Goal: Navigation & Orientation: Find specific page/section

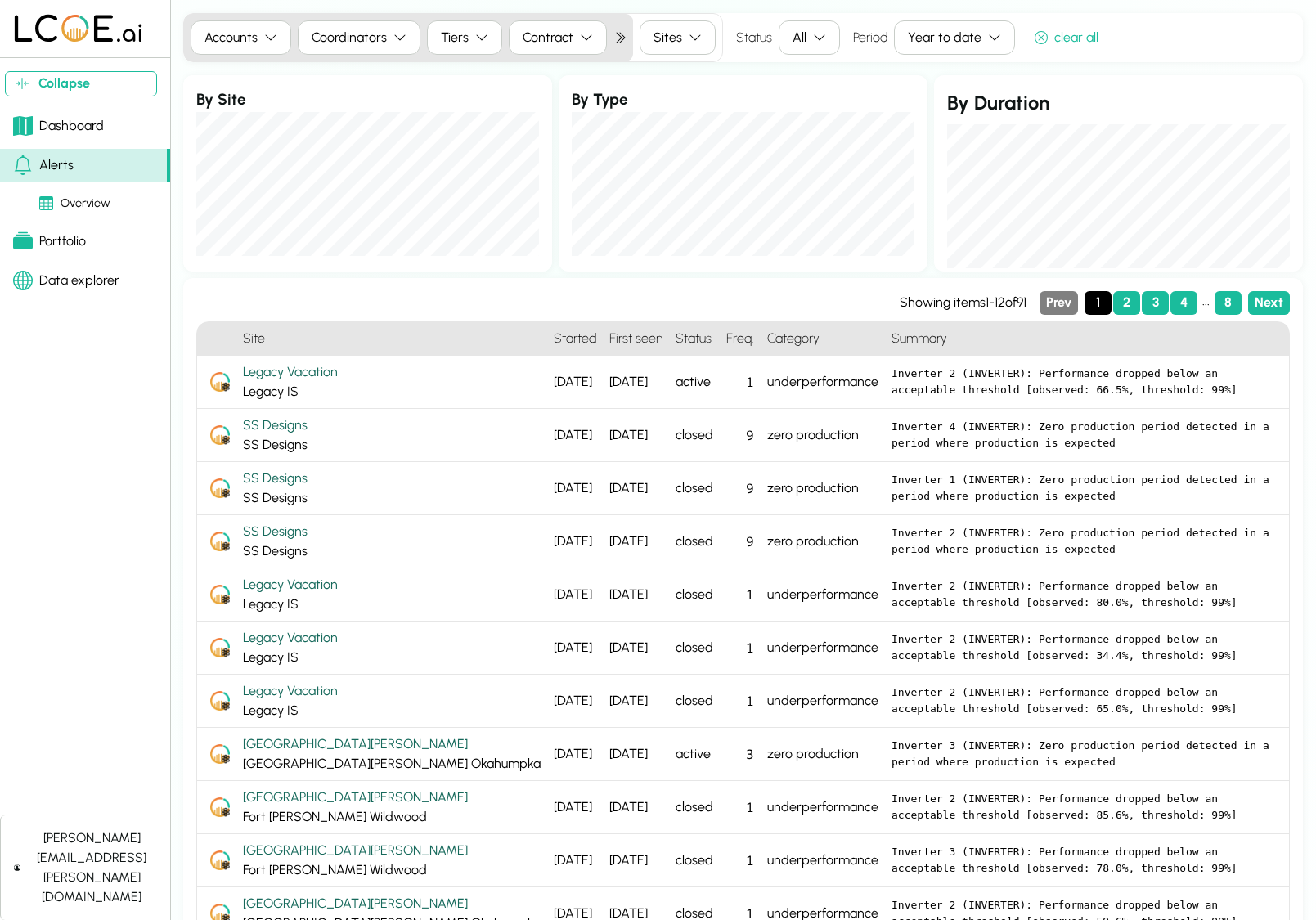
click at [53, 118] on div "Dashboard" at bounding box center [58, 126] width 90 height 20
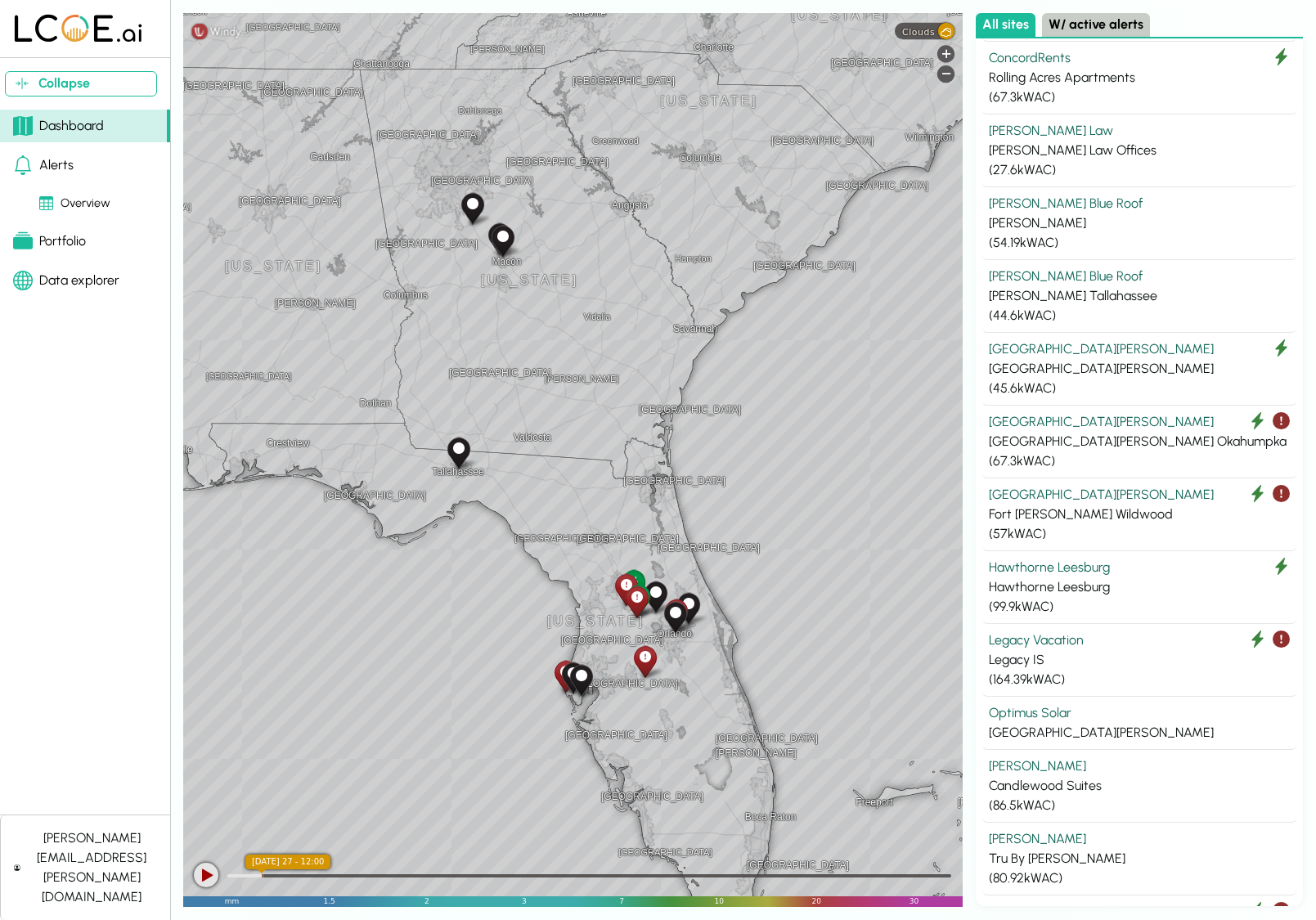
scroll to position [375, 0]
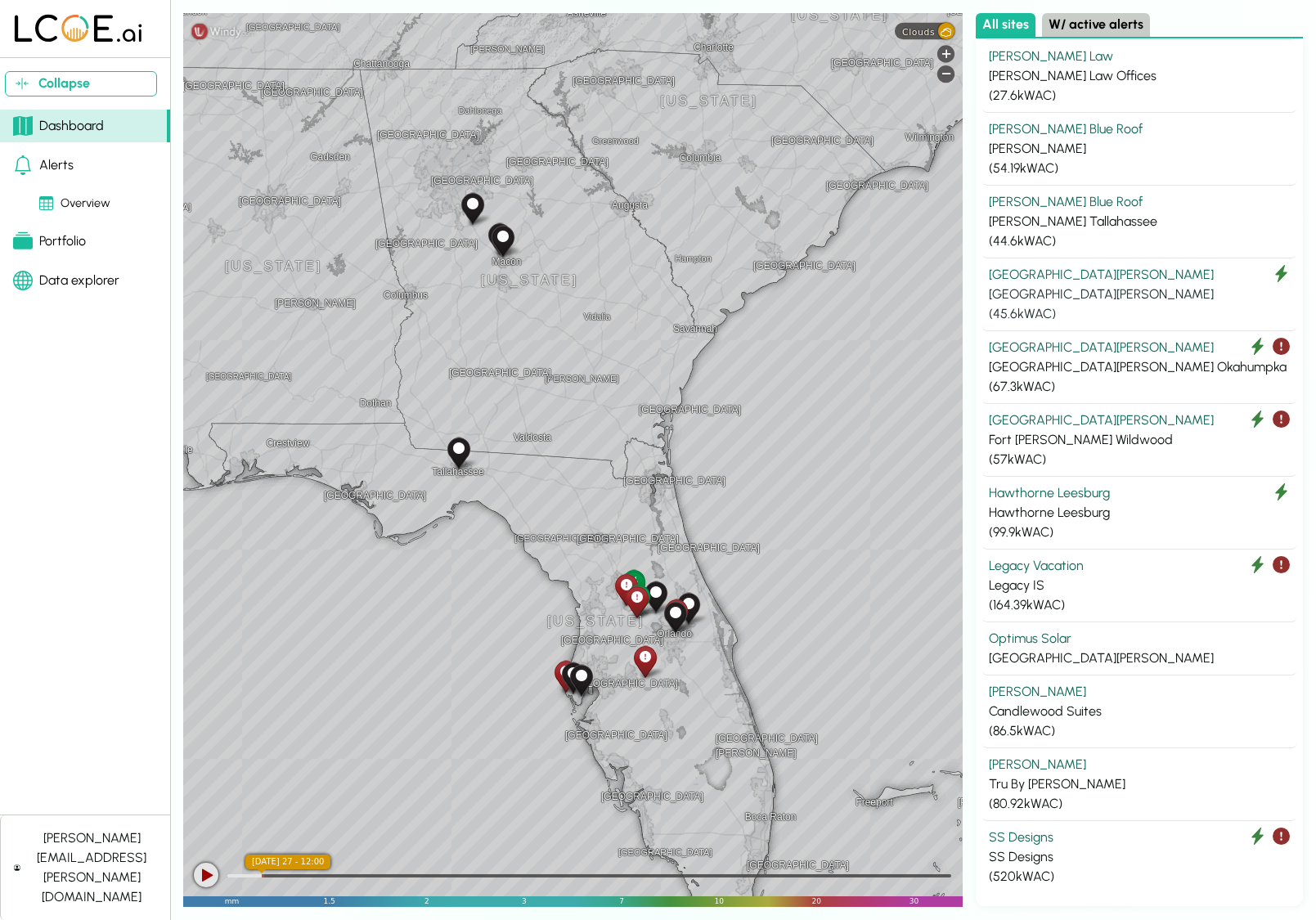
click at [1025, 270] on div "[GEOGRAPHIC_DATA][PERSON_NAME]" at bounding box center [1139, 274] width 301 height 20
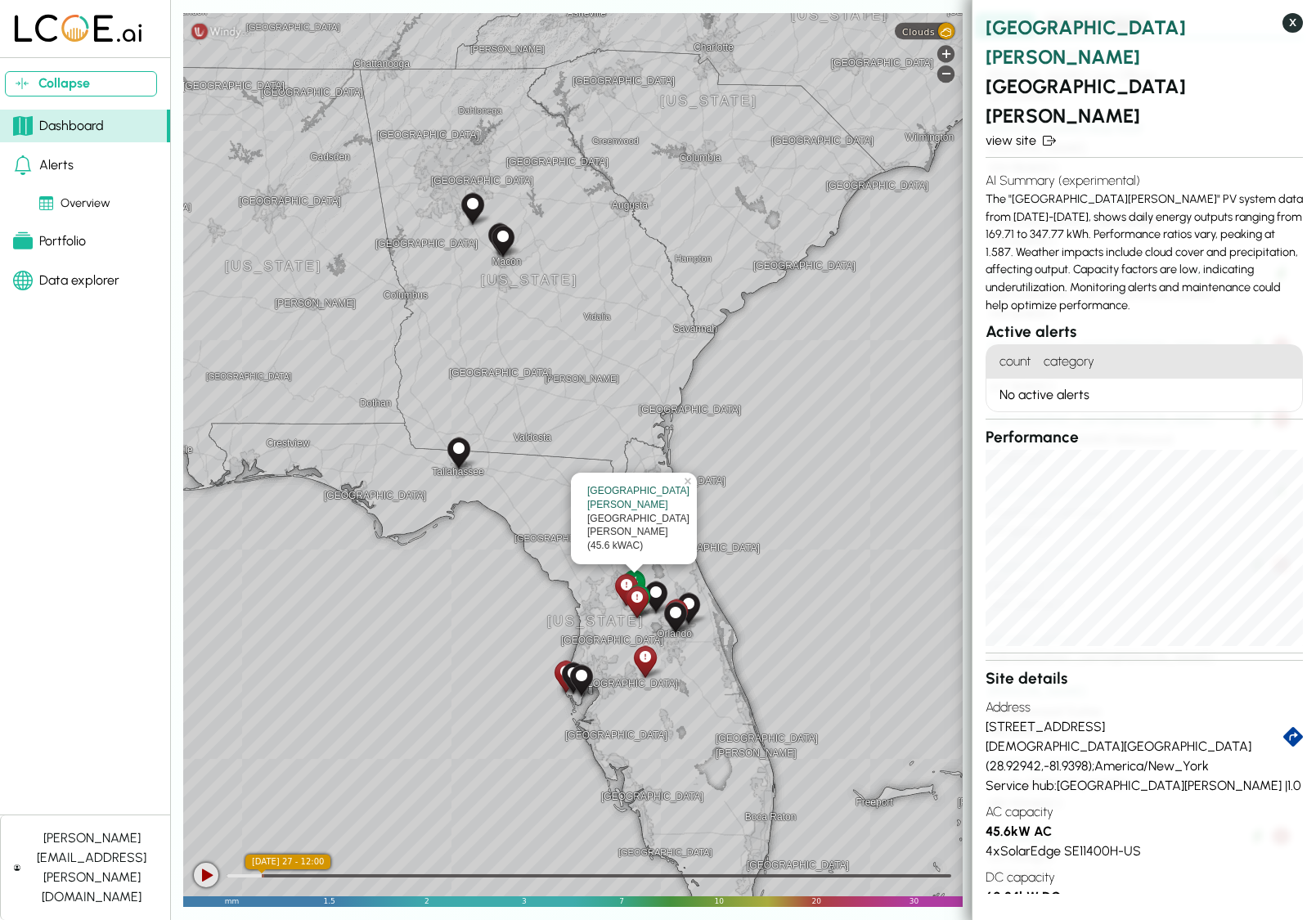
click at [1295, 26] on button "X" at bounding box center [1293, 22] width 21 height 20
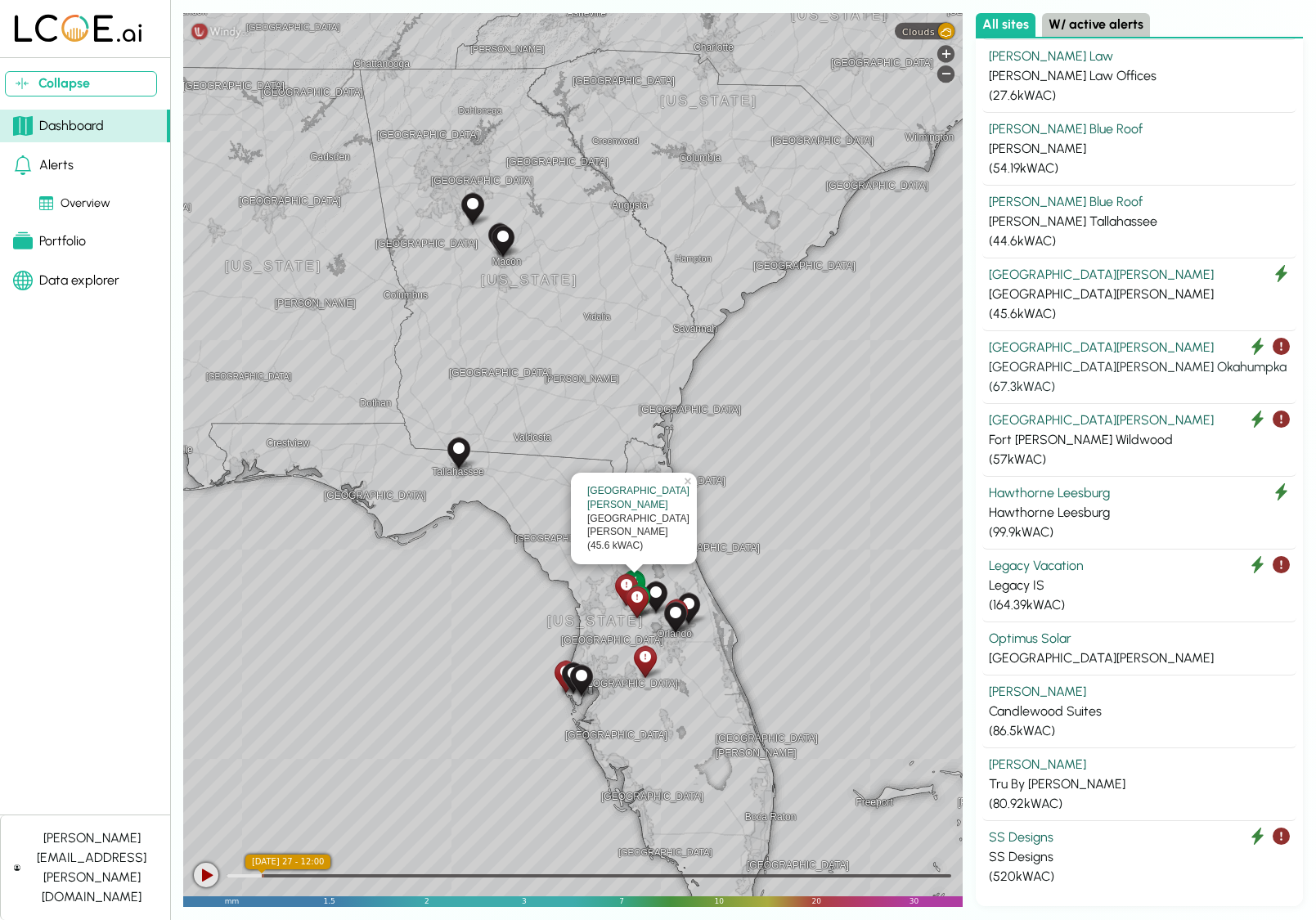
click at [1284, 342] on icon at bounding box center [1281, 346] width 17 height 17
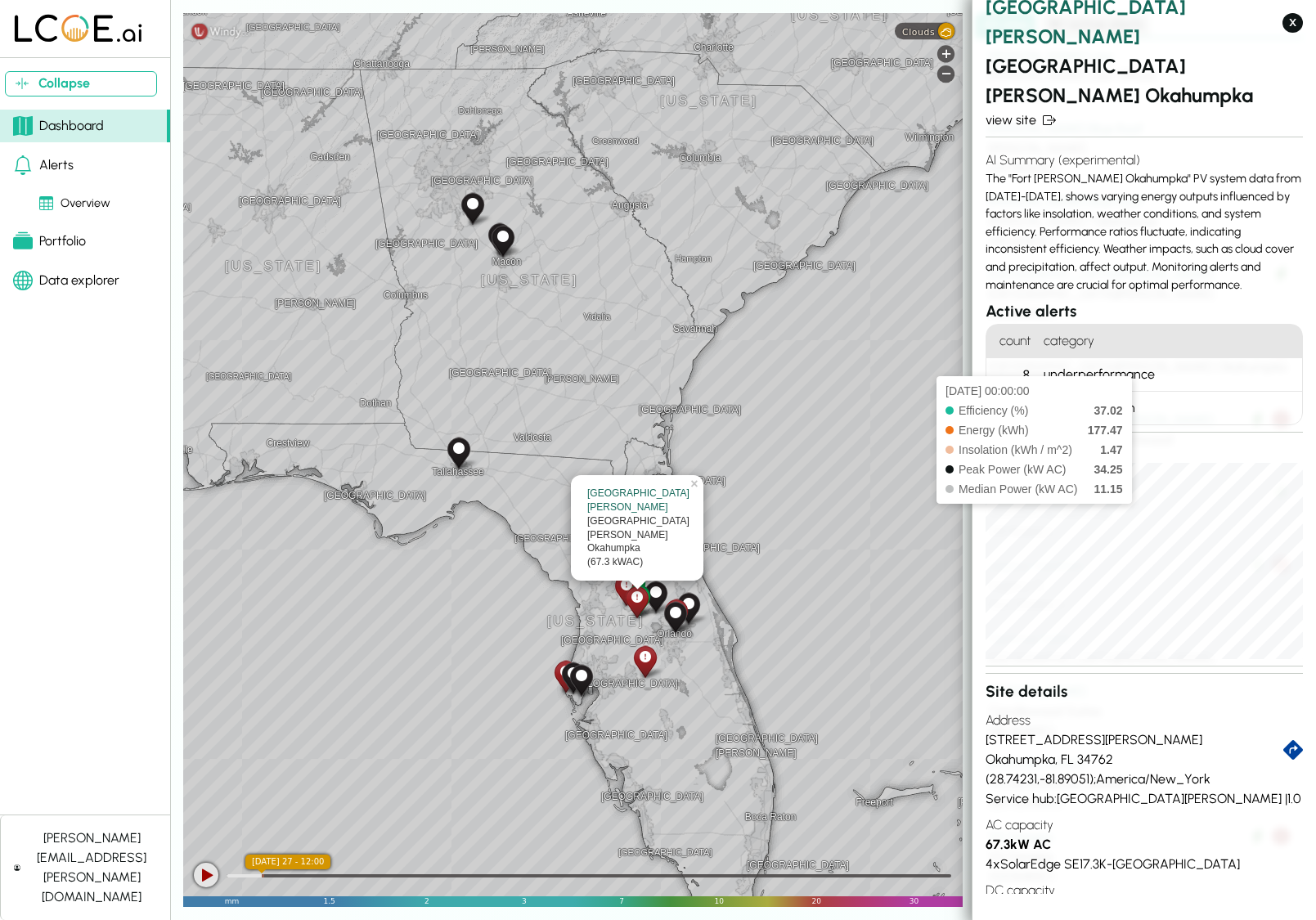
scroll to position [0, 0]
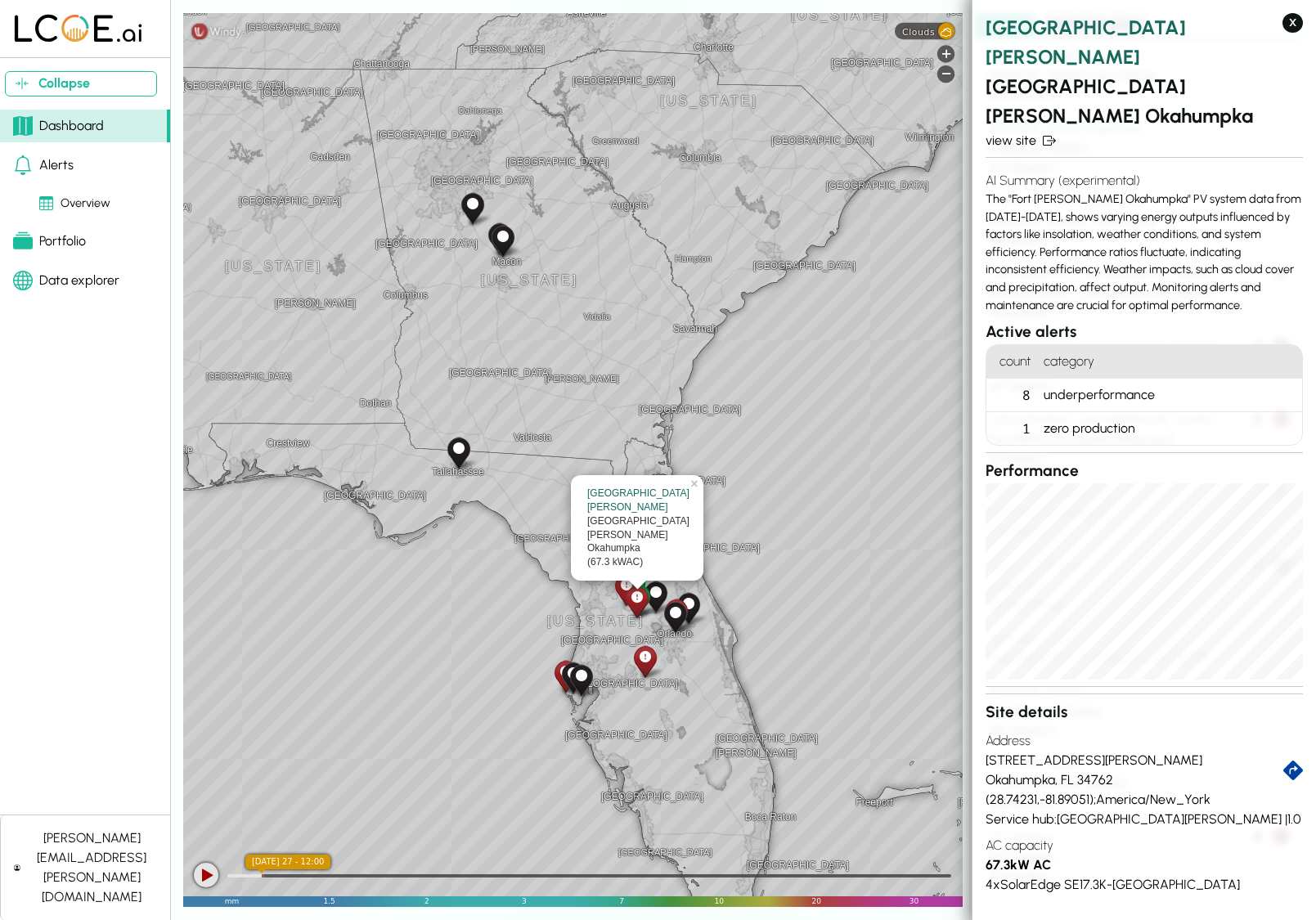
click at [1005, 32] on h2 "[GEOGRAPHIC_DATA][PERSON_NAME]" at bounding box center [1144, 42] width 317 height 59
click at [63, 169] on div "Alerts" at bounding box center [43, 165] width 61 height 20
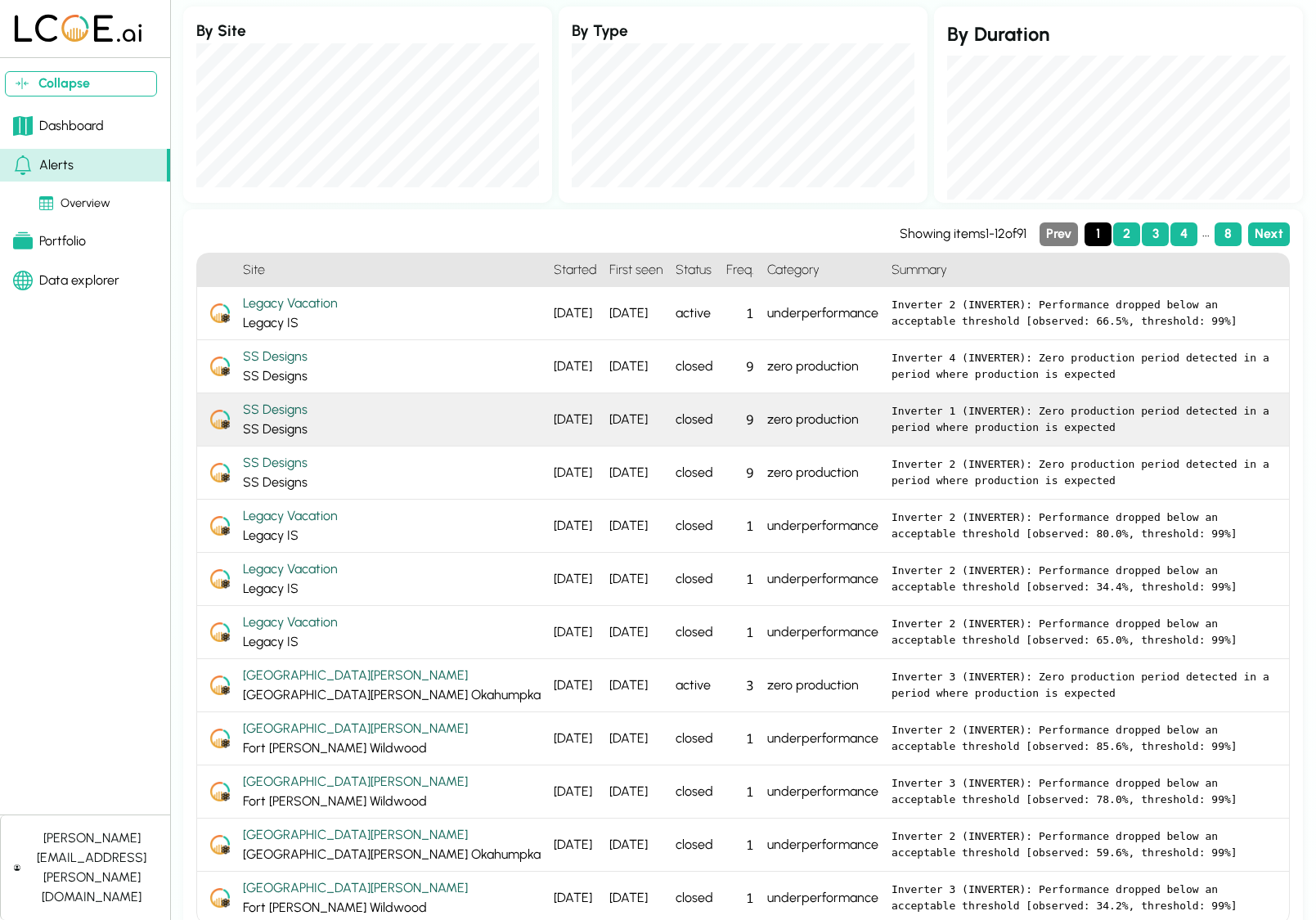
scroll to position [100, 0]
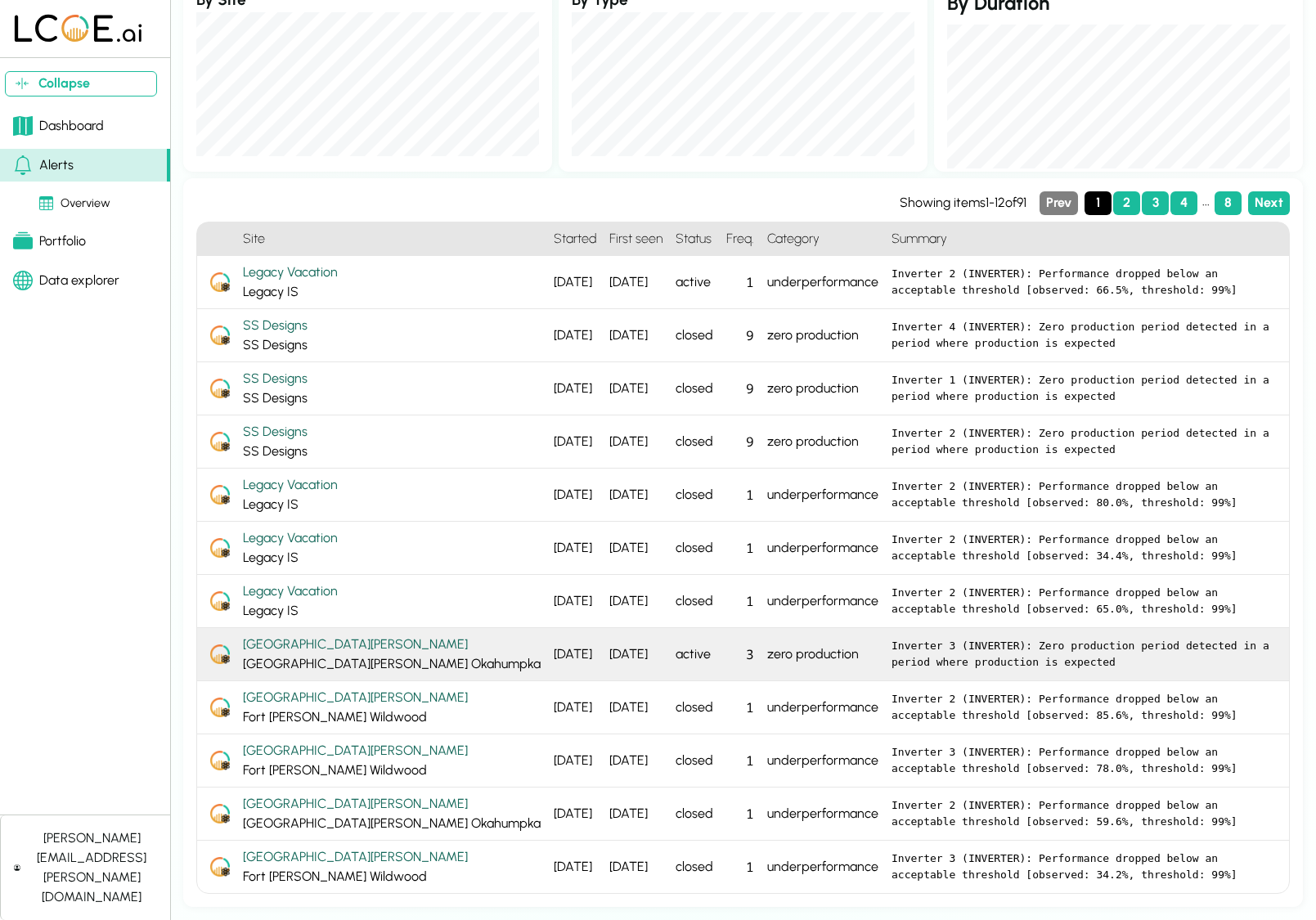
click at [267, 641] on div "[GEOGRAPHIC_DATA][PERSON_NAME]" at bounding box center [391, 644] width 298 height 20
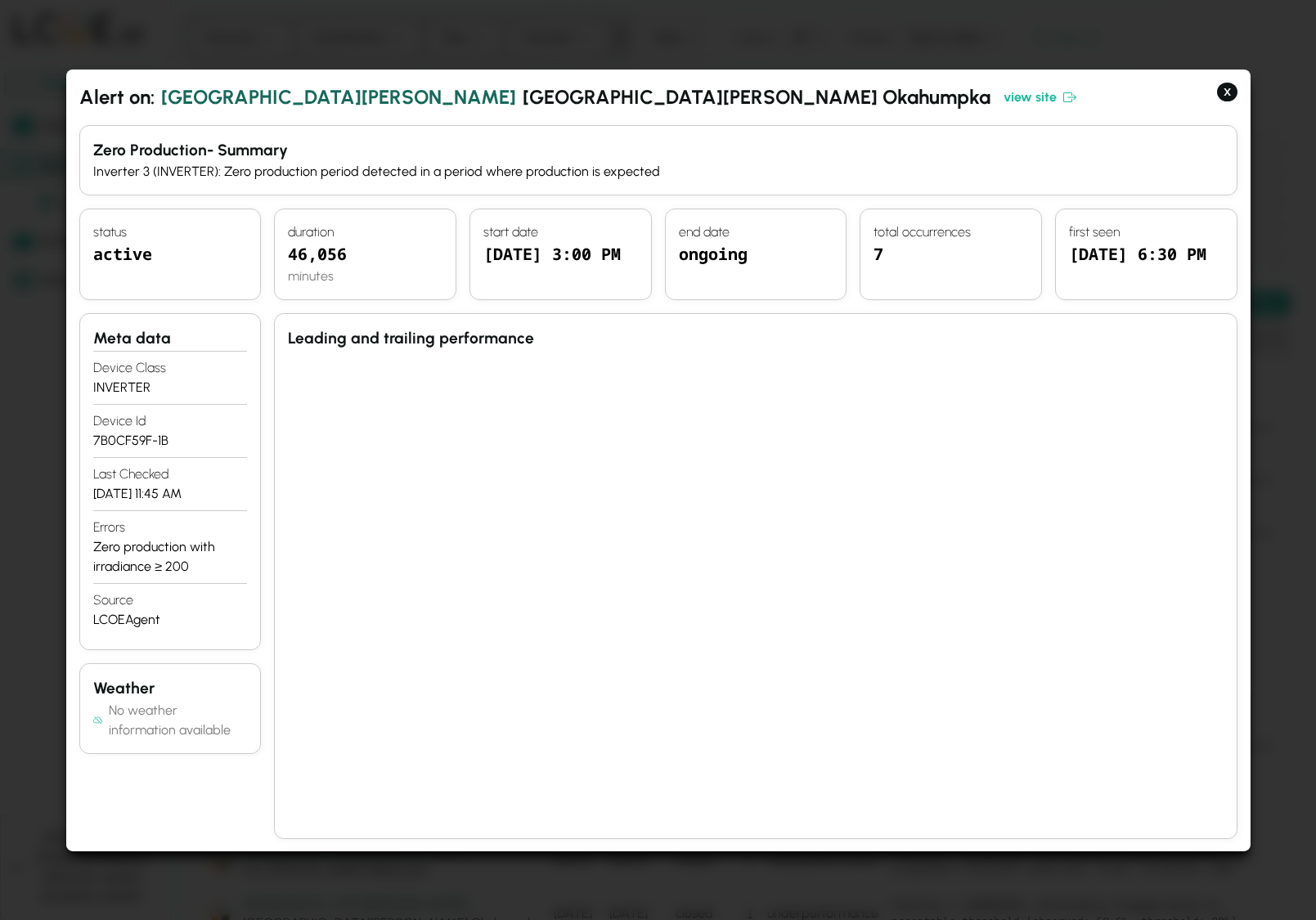
scroll to position [7, 0]
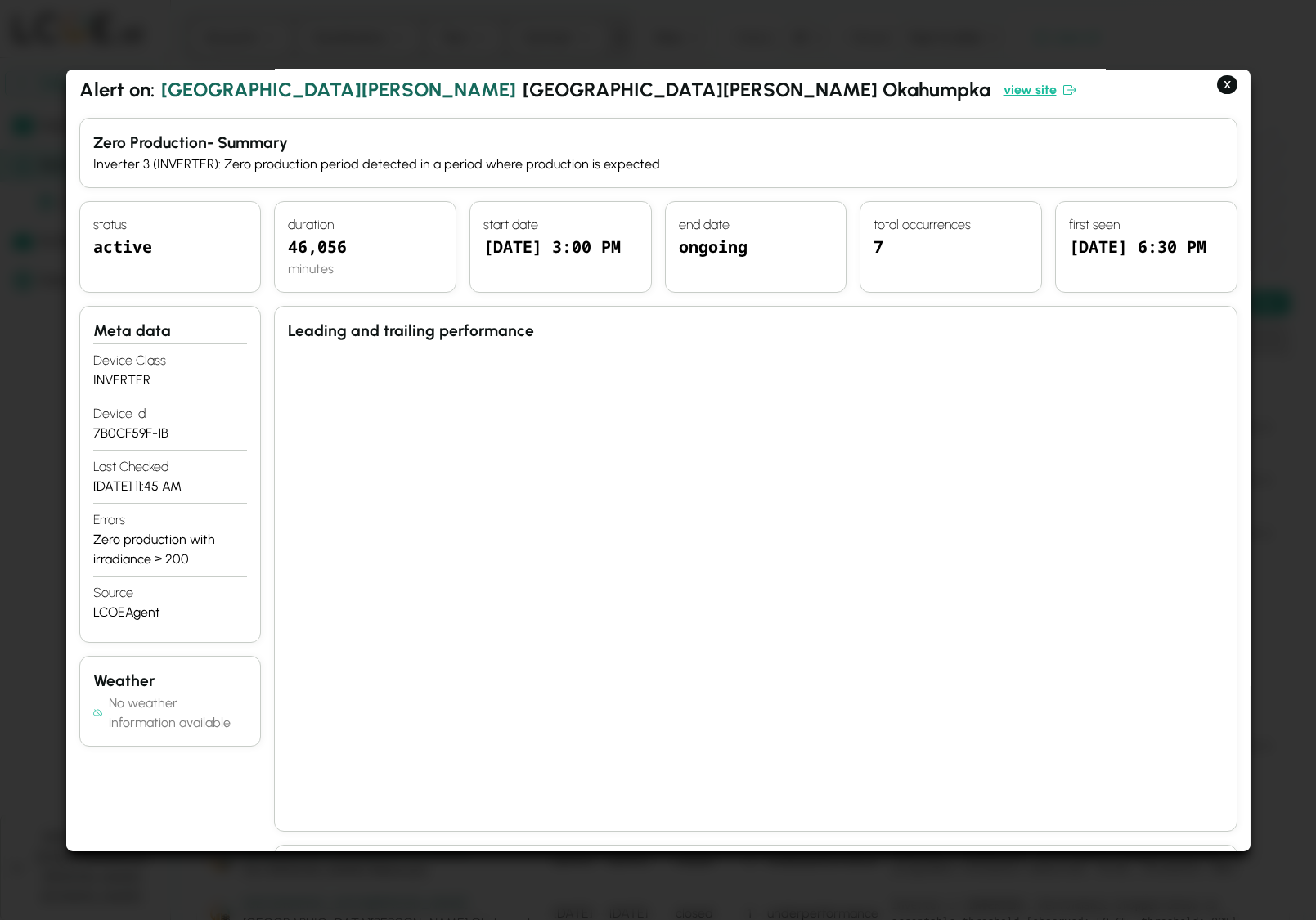
click at [1003, 87] on link "view site" at bounding box center [1039, 89] width 73 height 20
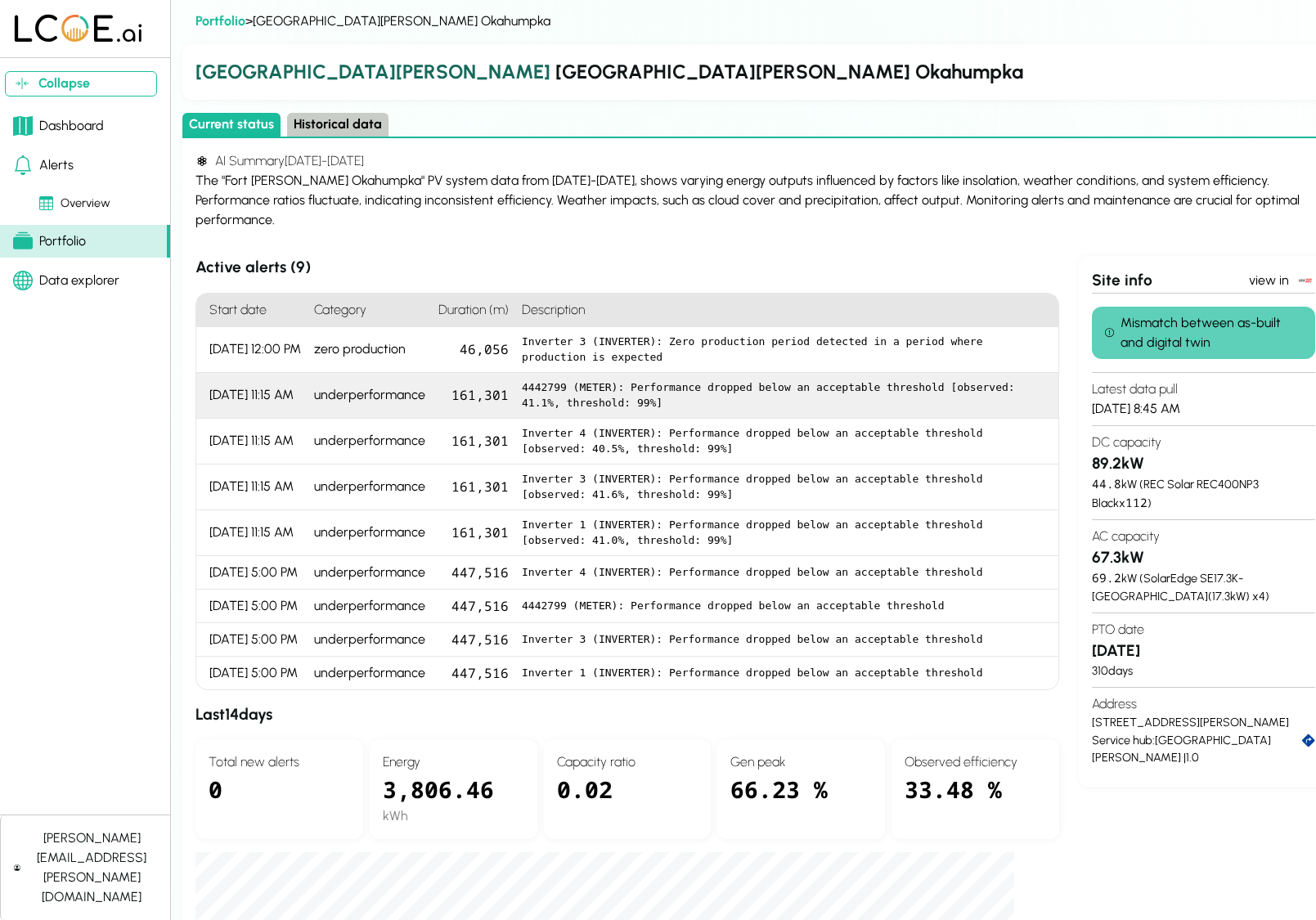
scroll to position [2, 0]
